Goal: Task Accomplishment & Management: Use online tool/utility

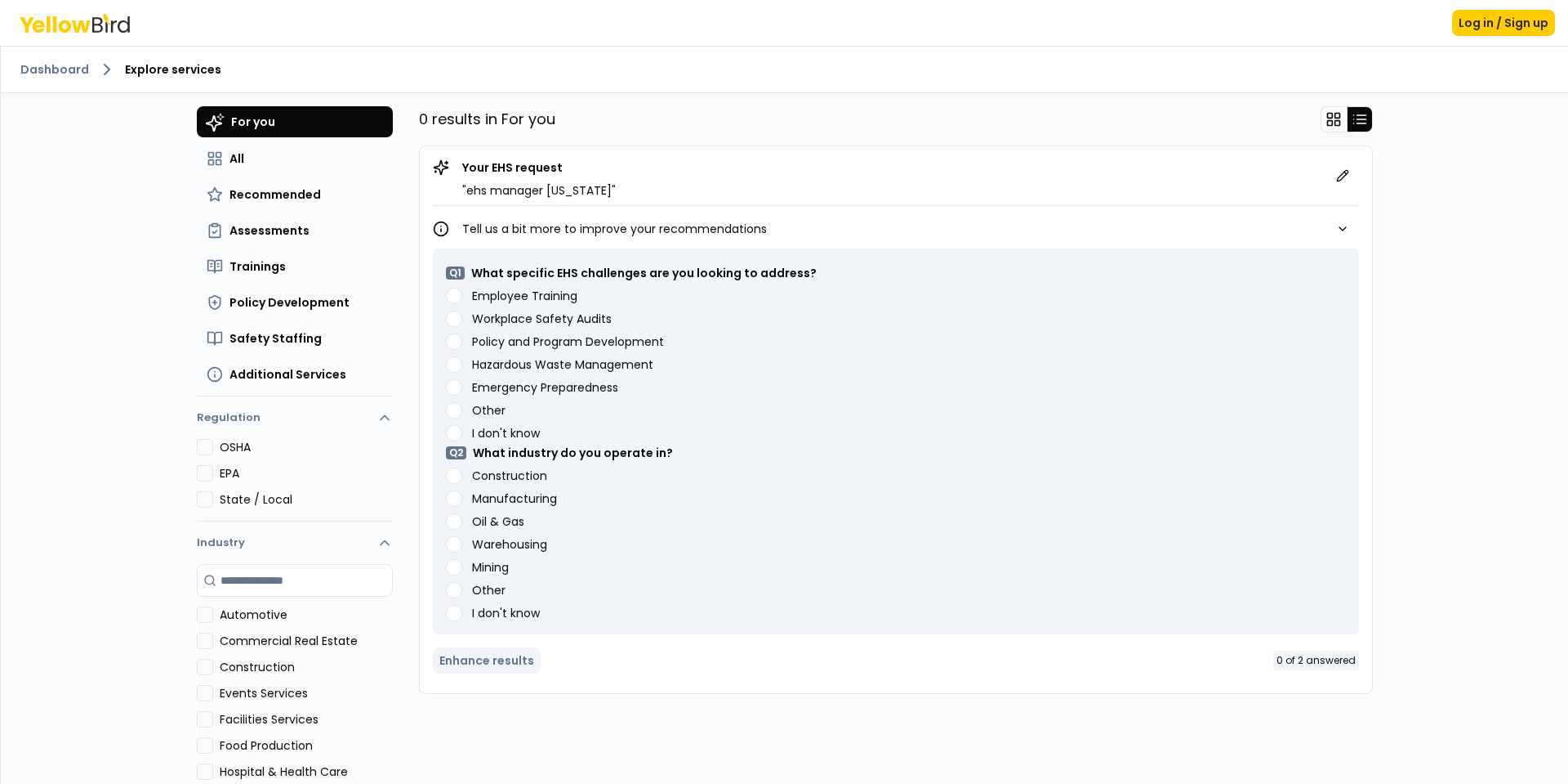
click at [446, 493] on button "Manufacturing" at bounding box center [454, 498] width 17 height 17
click at [456, 367] on div "Hazardous Waste Management" at bounding box center [896, 365] width 900 height 17
click at [449, 363] on Management "Hazardous Waste Management" at bounding box center [454, 365] width 17 height 17
click at [498, 673] on button "Enhance results" at bounding box center [487, 660] width 108 height 26
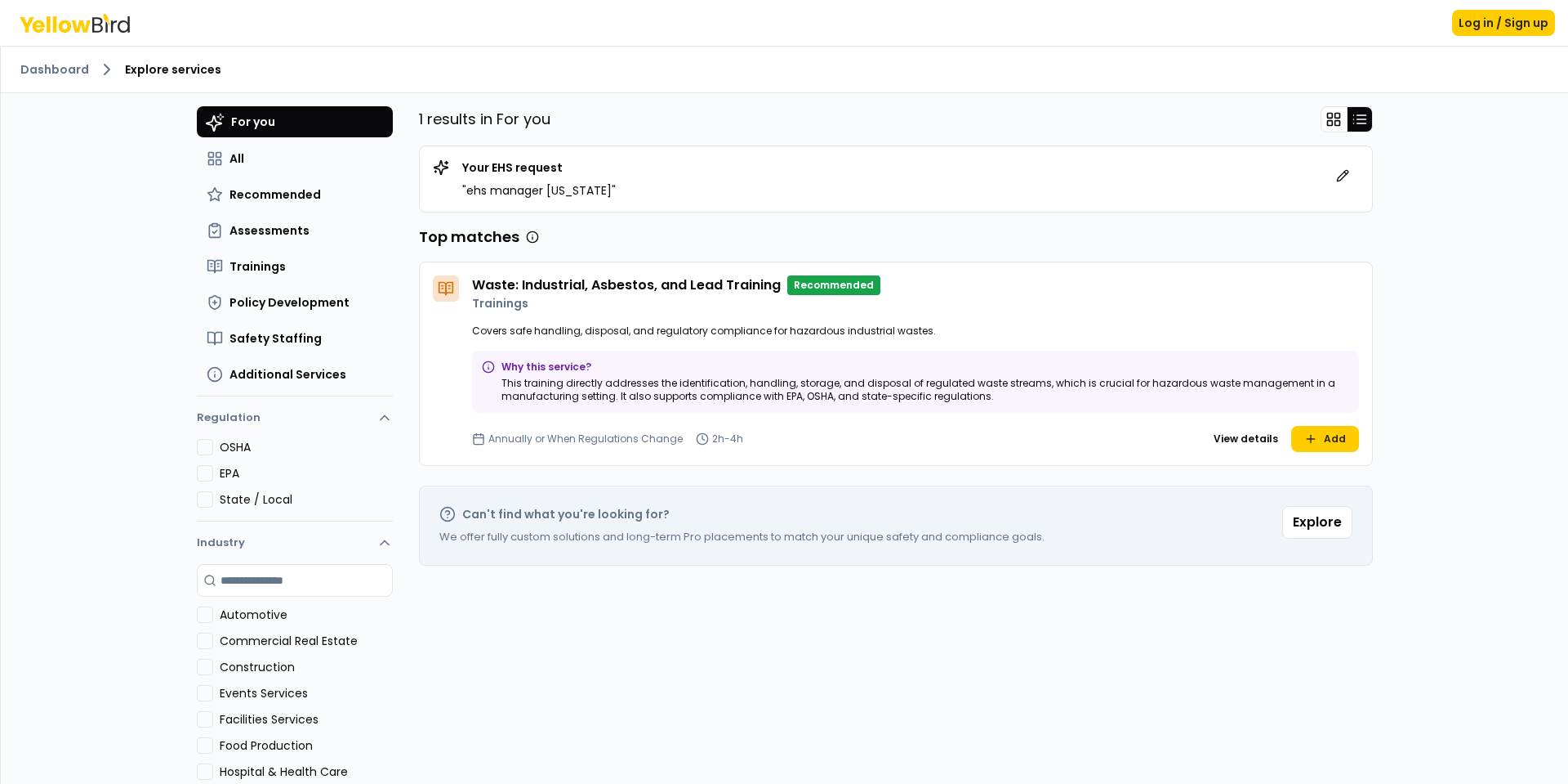
click at [49, 59] on div "Dashboard Explore services" at bounding box center [784, 70] width 1567 height 47
click at [41, 63] on link "Dashboard" at bounding box center [55, 69] width 69 height 17
